Goal: Information Seeking & Learning: Learn about a topic

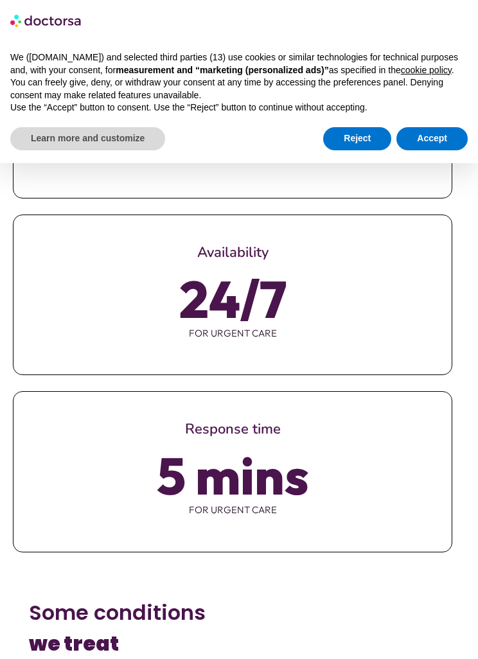
scroll to position [785, 0]
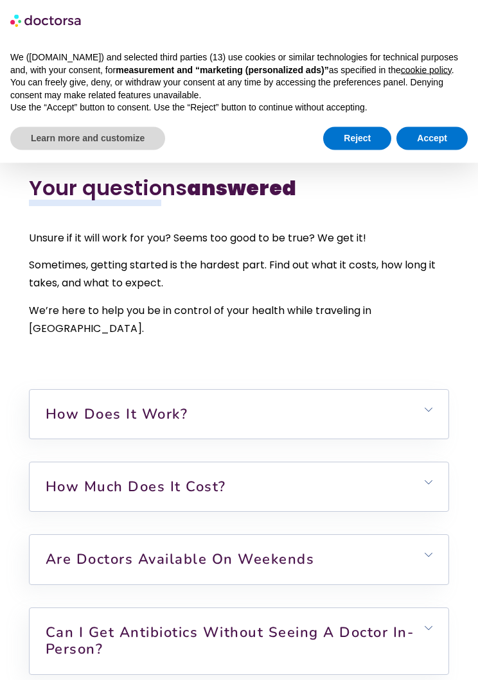
scroll to position [4249, 0]
click at [124, 404] on link "How does it work?" at bounding box center [117, 413] width 143 height 19
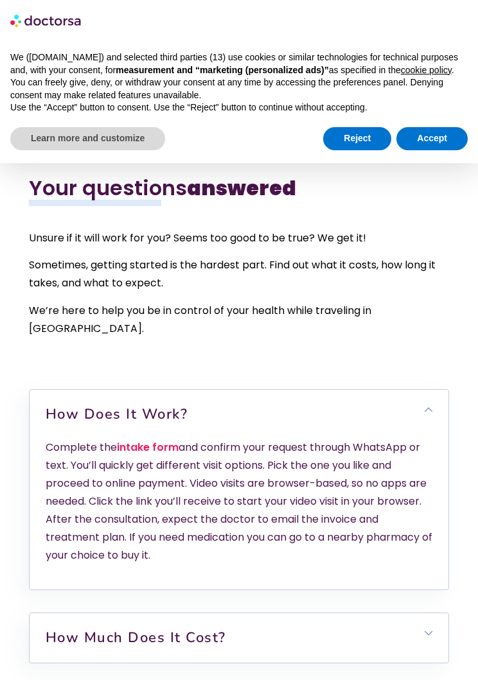
click at [430, 406] on icon at bounding box center [428, 410] width 8 height 8
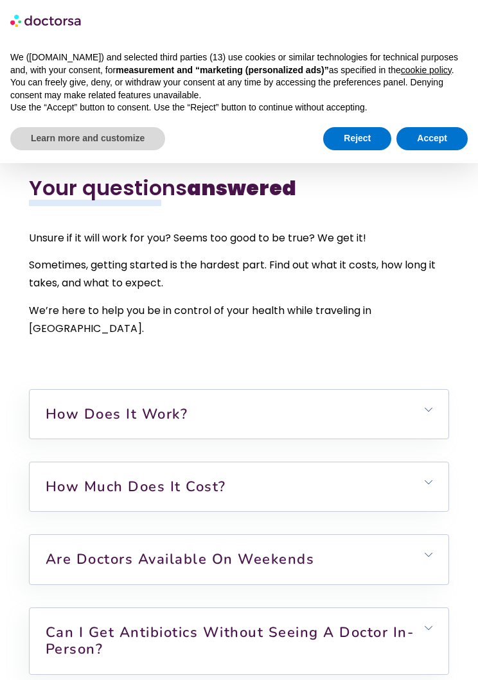
click at [424, 462] on h6 "How much does it cost?" at bounding box center [239, 486] width 419 height 49
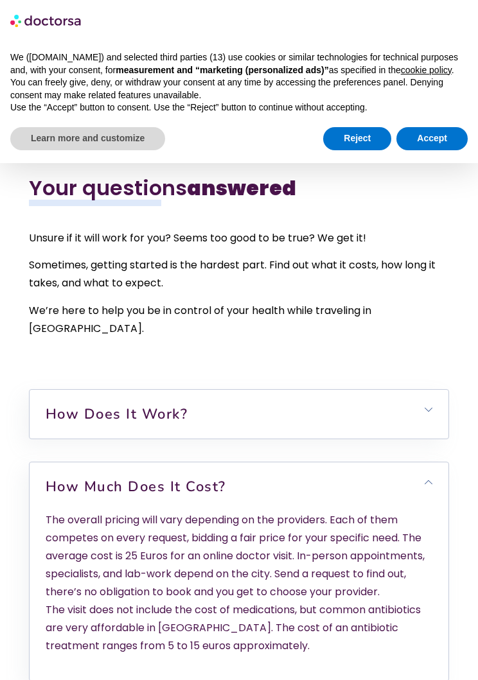
click at [421, 462] on h6 "How much does it cost?" at bounding box center [239, 486] width 419 height 49
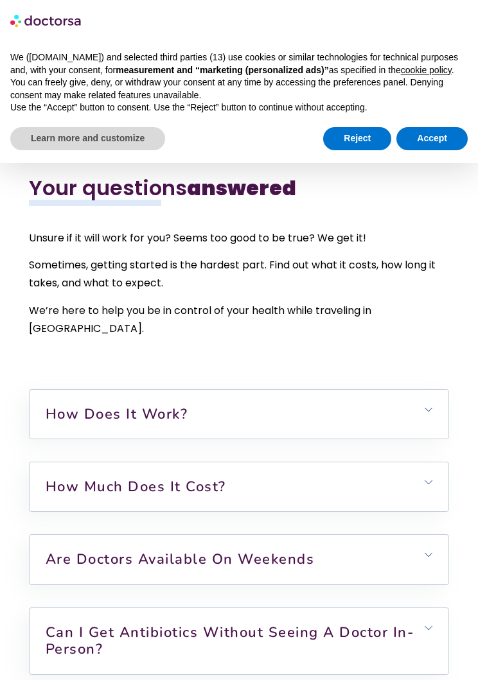
click at [421, 535] on h6 "Are doctors available on weekends" at bounding box center [239, 559] width 419 height 49
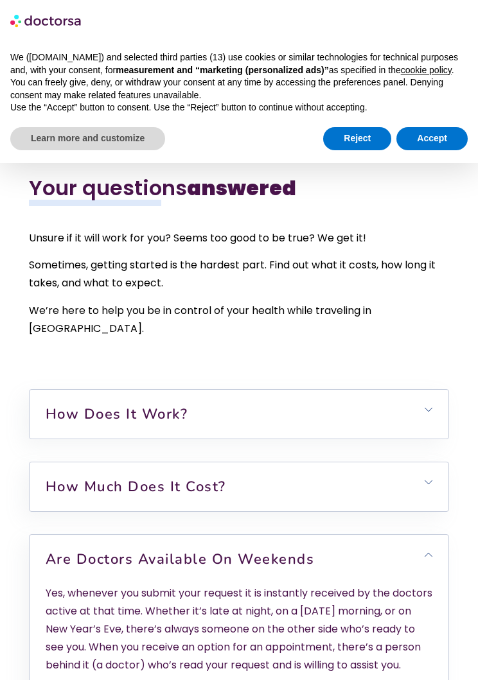
click at [426, 551] on icon at bounding box center [428, 555] width 8 height 8
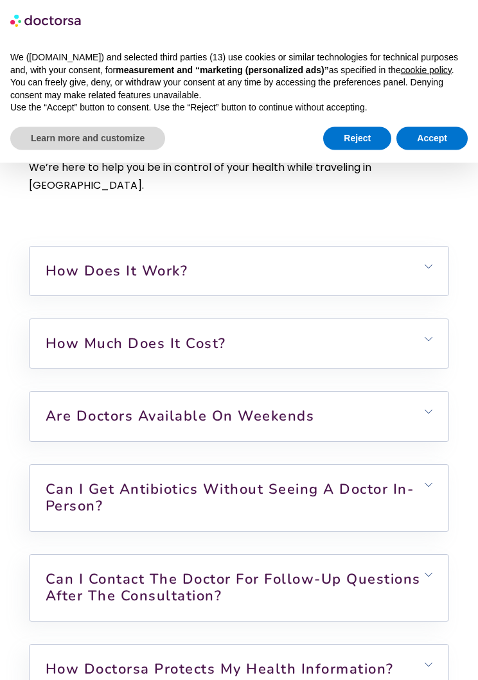
scroll to position [4395, 0]
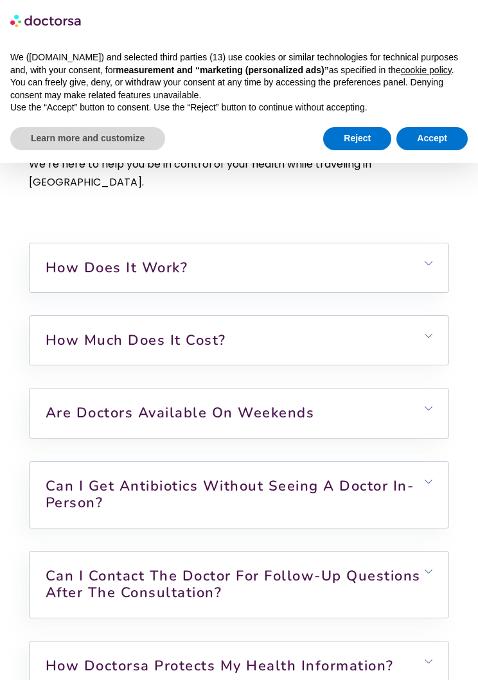
click at [433, 462] on h6 "Can I get antibiotics without seeing a doctor in-person?" at bounding box center [239, 495] width 419 height 66
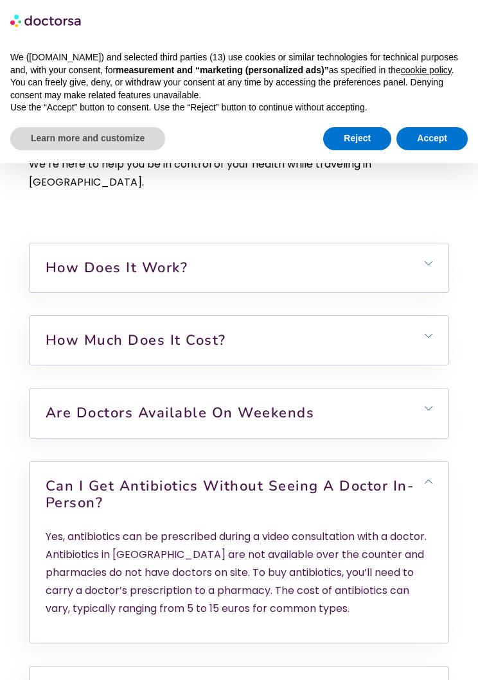
click at [423, 462] on h6 "Can I get antibiotics without seeing a doctor in-person?" at bounding box center [239, 495] width 419 height 66
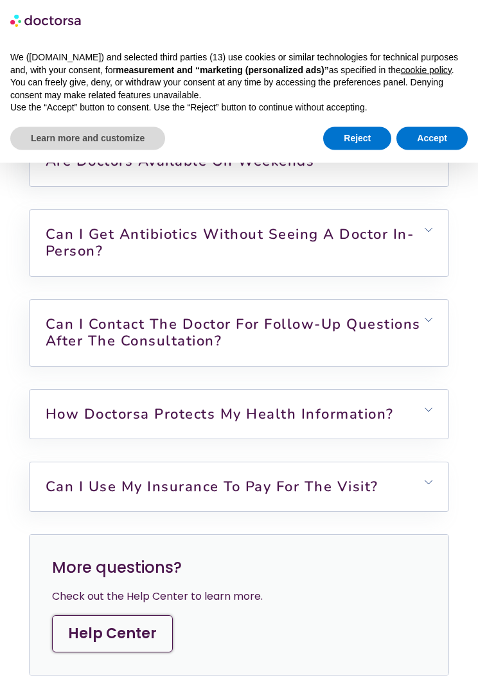
scroll to position [4647, 0]
click at [428, 462] on h6 "Can I use my insurance to pay for the visit?" at bounding box center [239, 486] width 419 height 49
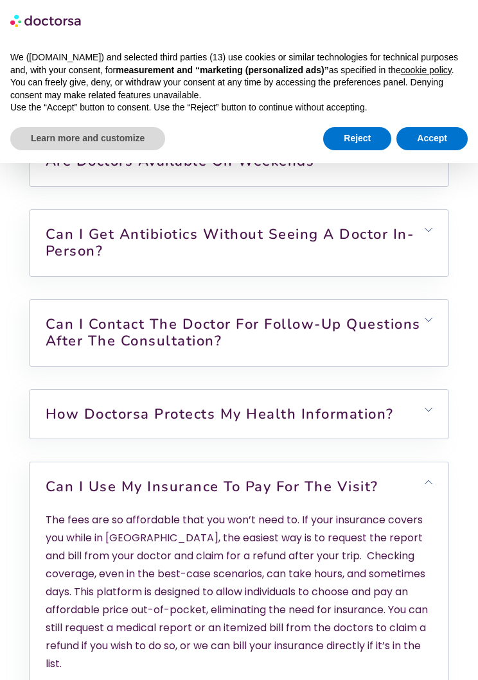
click at [426, 462] on h6 "Can I use my insurance to pay for the visit?" at bounding box center [239, 486] width 419 height 49
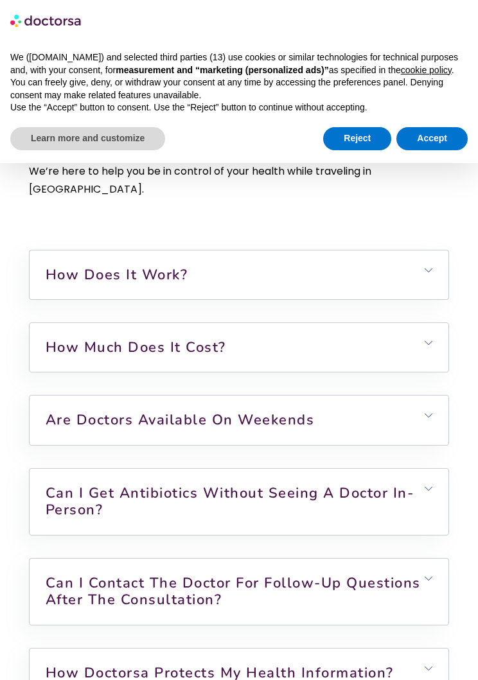
scroll to position [4326, 0]
